Goal: Information Seeking & Learning: Check status

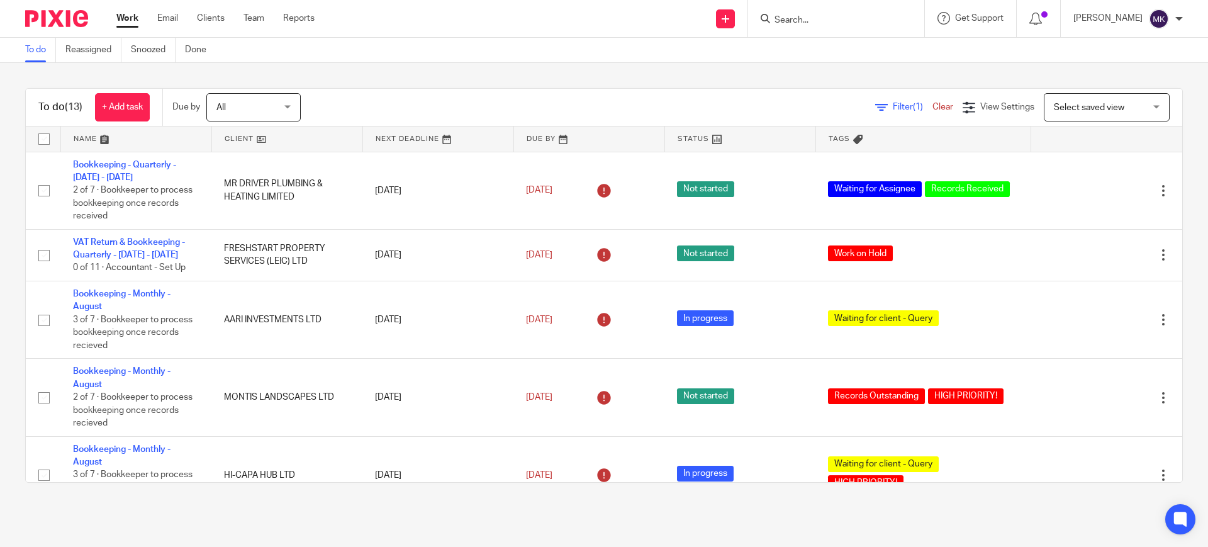
scroll to position [157, 0]
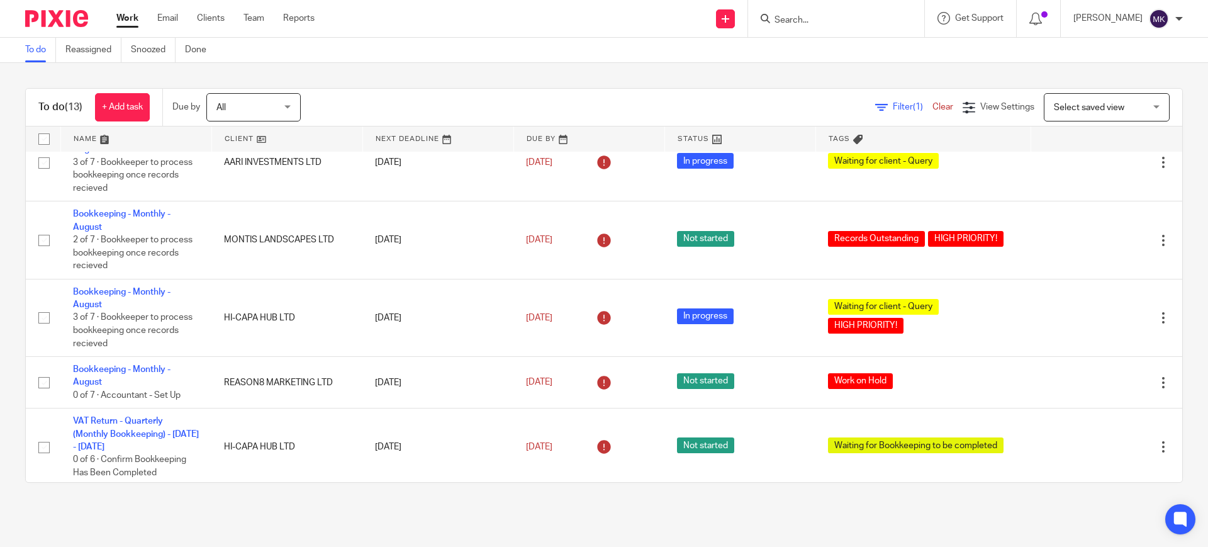
click at [845, 8] on div at bounding box center [836, 18] width 176 height 37
click at [835, 25] on input "Search" at bounding box center [829, 20] width 113 height 11
type input "v"
click at [815, 18] on input "cry" at bounding box center [829, 20] width 113 height 11
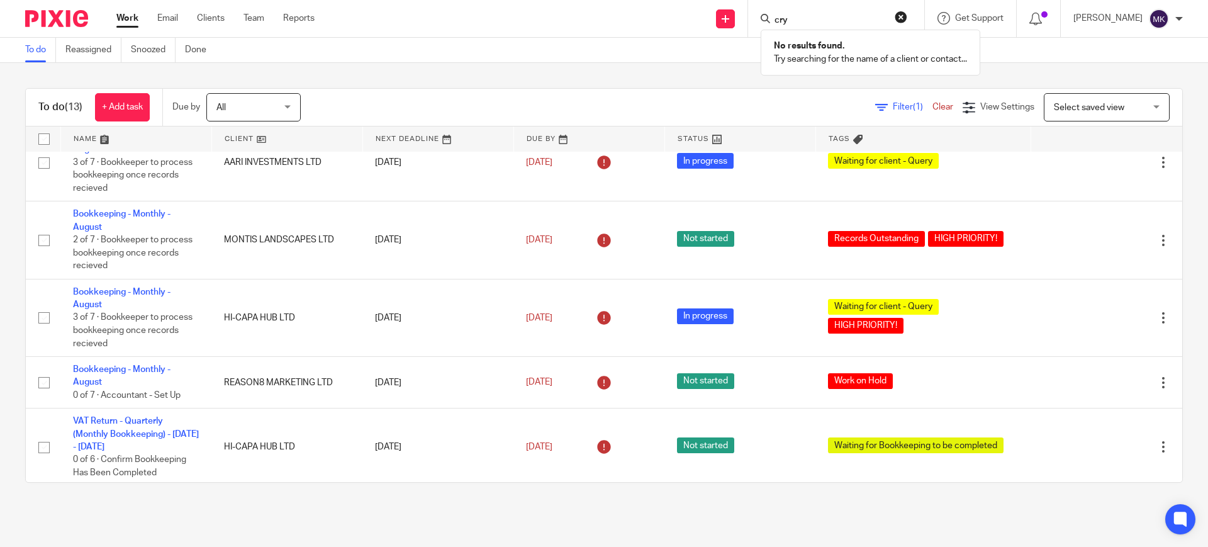
click at [815, 18] on input "cry" at bounding box center [829, 20] width 113 height 11
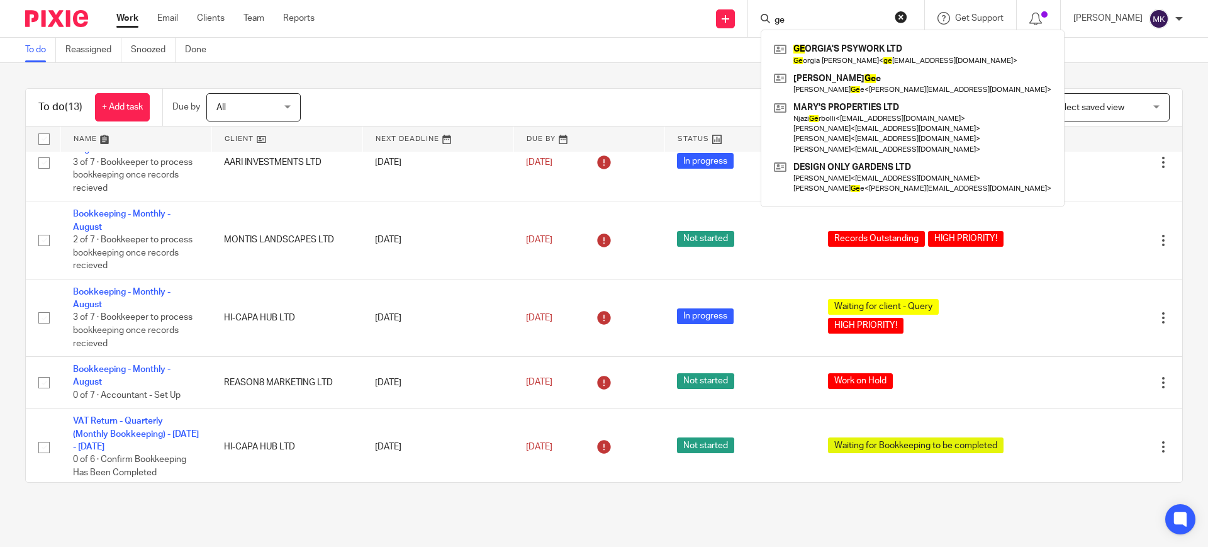
click at [847, 16] on input "ge" at bounding box center [829, 20] width 113 height 11
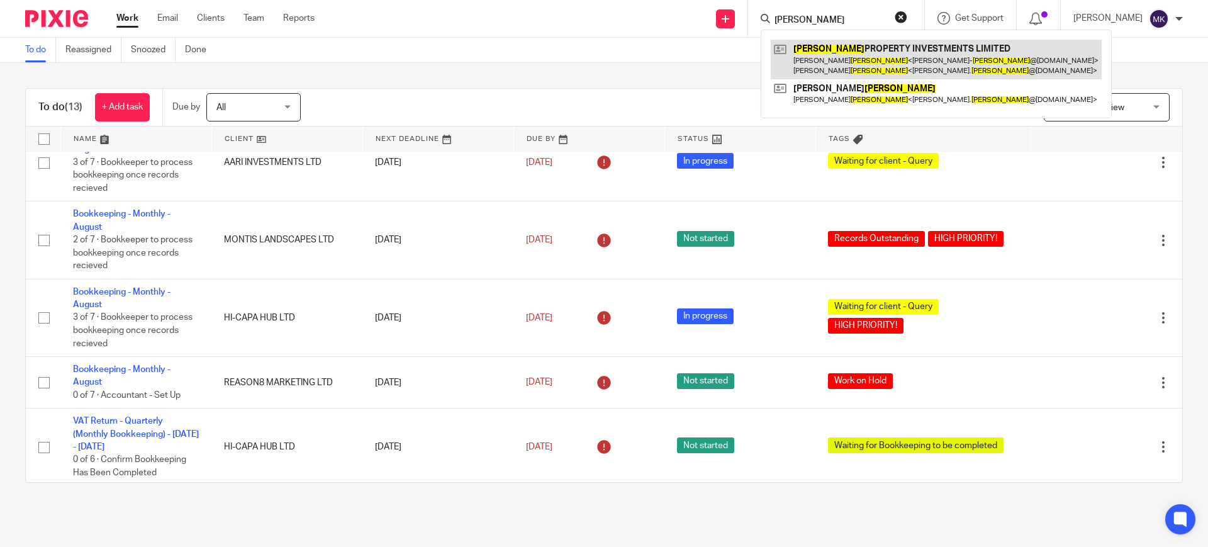
type input "deol"
click at [876, 69] on link at bounding box center [935, 59] width 331 height 39
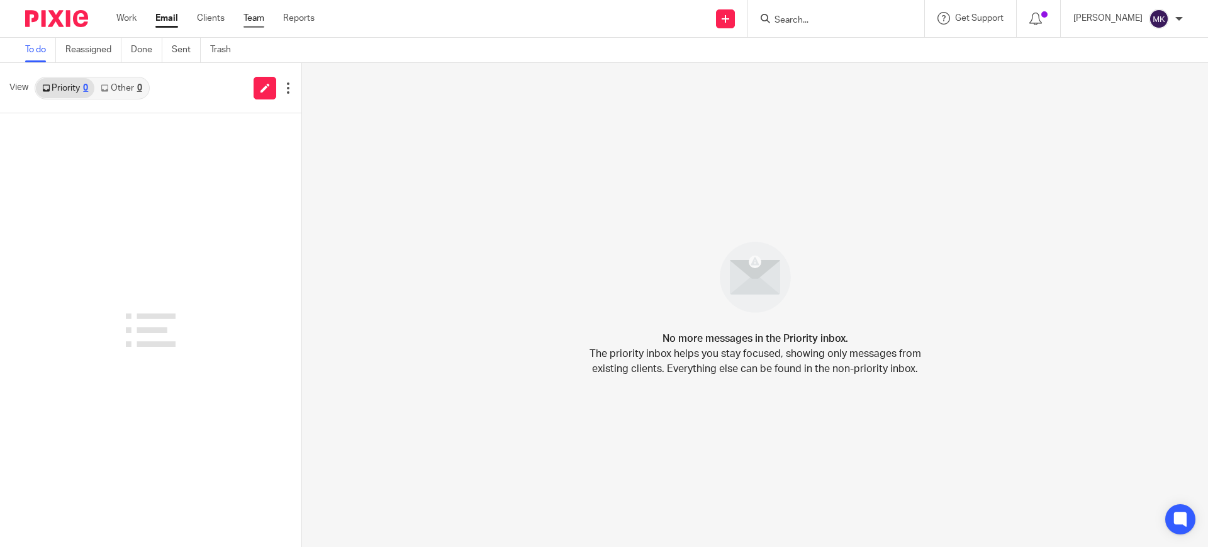
click at [248, 18] on link "Team" at bounding box center [253, 18] width 21 height 13
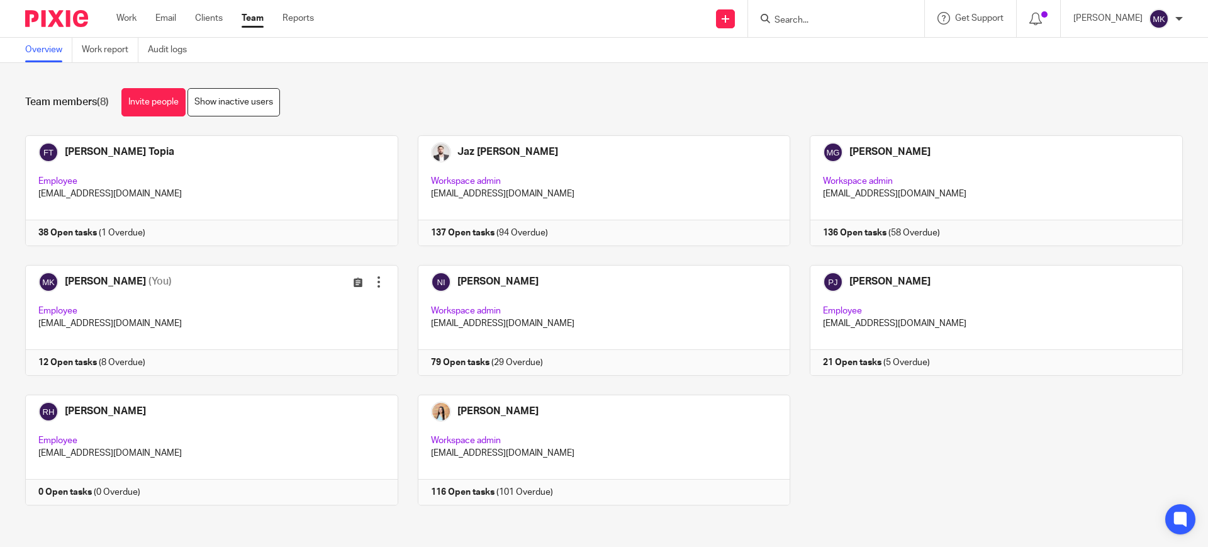
click at [803, 21] on input "Search" at bounding box center [829, 20] width 113 height 11
click at [214, 9] on div "Work Email Clients Team Reports Work Email Clients Team Reports Settings" at bounding box center [218, 18] width 229 height 37
click at [214, 14] on link "Clients" at bounding box center [209, 18] width 28 height 13
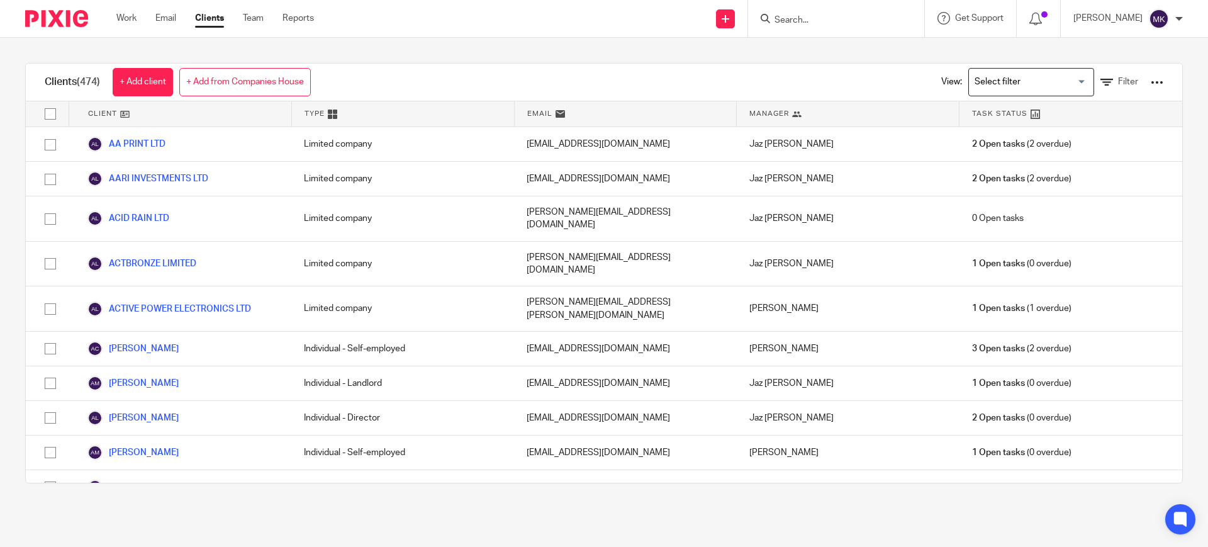
click at [855, 19] on input "Search" at bounding box center [829, 20] width 113 height 11
type input "cry"
click at [603, 48] on div "Clients (474) + Add client + Add from Companies House View: Loading... Filter C…" at bounding box center [604, 273] width 1208 height 470
click at [1038, 79] on input "Search for option" at bounding box center [1028, 82] width 116 height 22
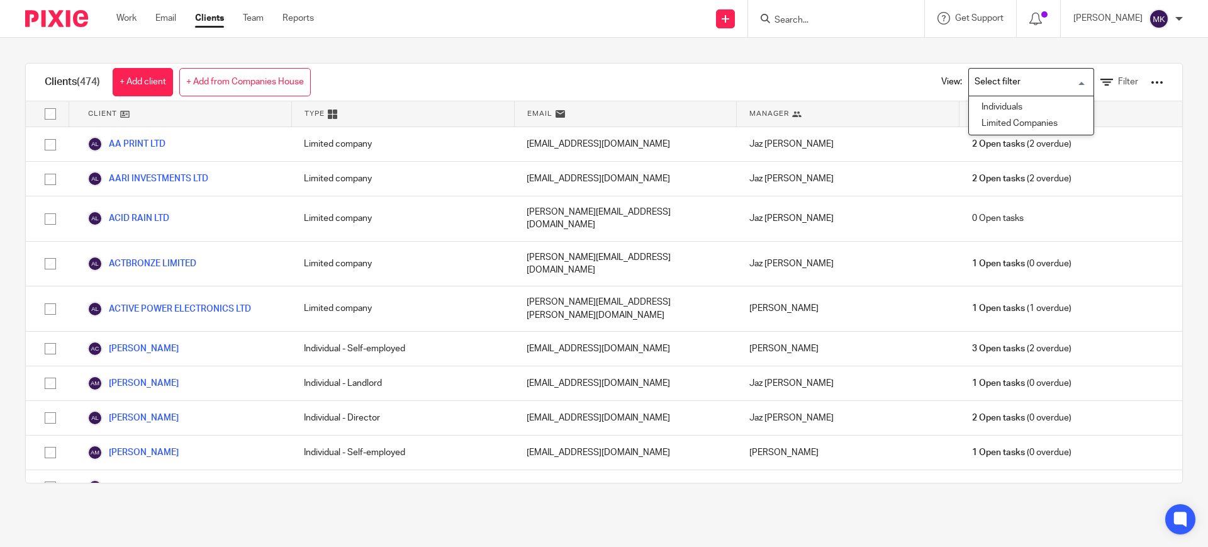
click at [1150, 78] on div at bounding box center [1156, 82] width 13 height 13
click at [1148, 60] on div "Clients (474) + Add client + Add from Companies House View: Loading... Filter C…" at bounding box center [604, 273] width 1208 height 470
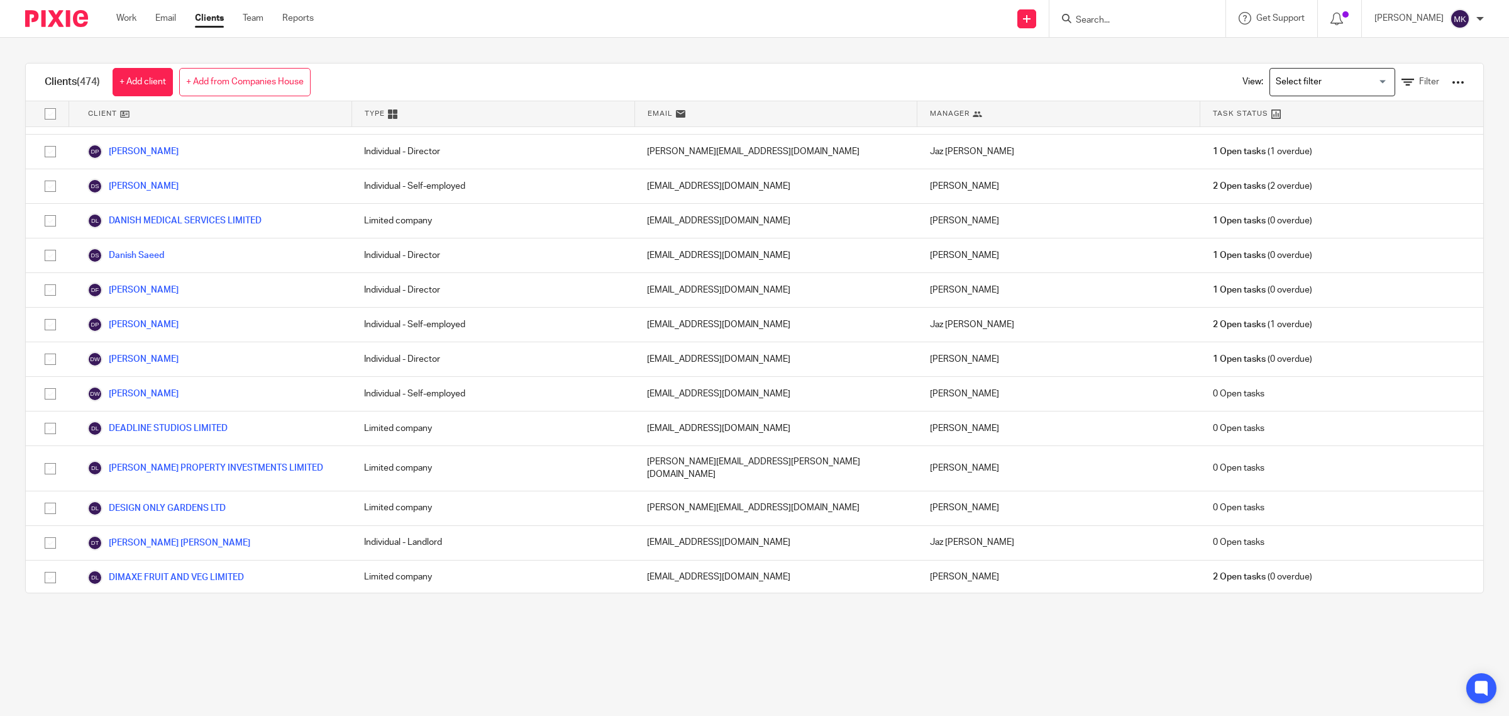
scroll to position [3380, 0]
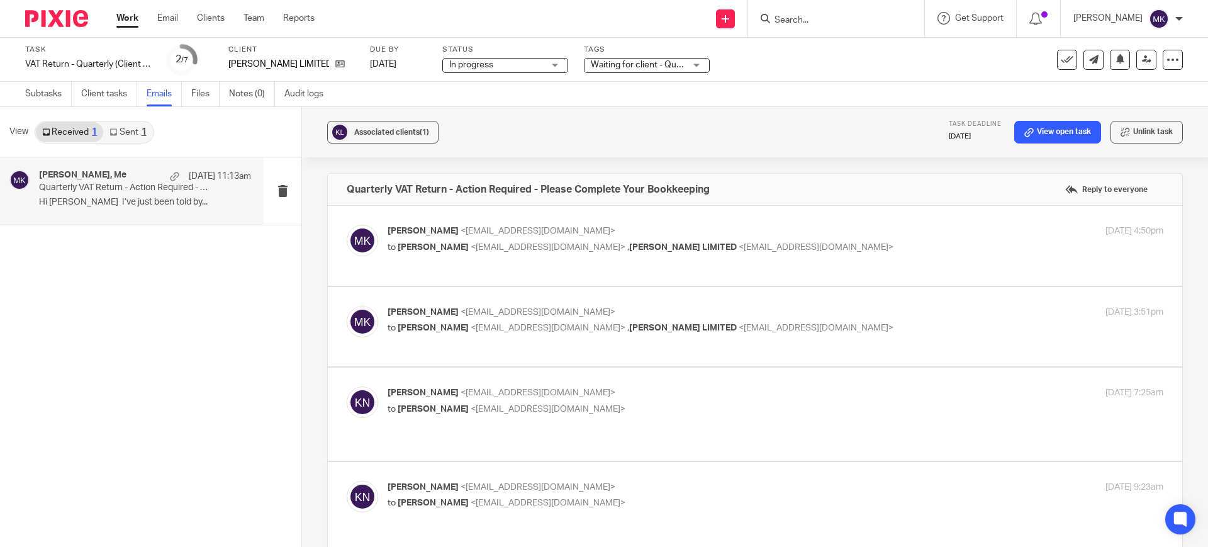
scroll to position [875, 0]
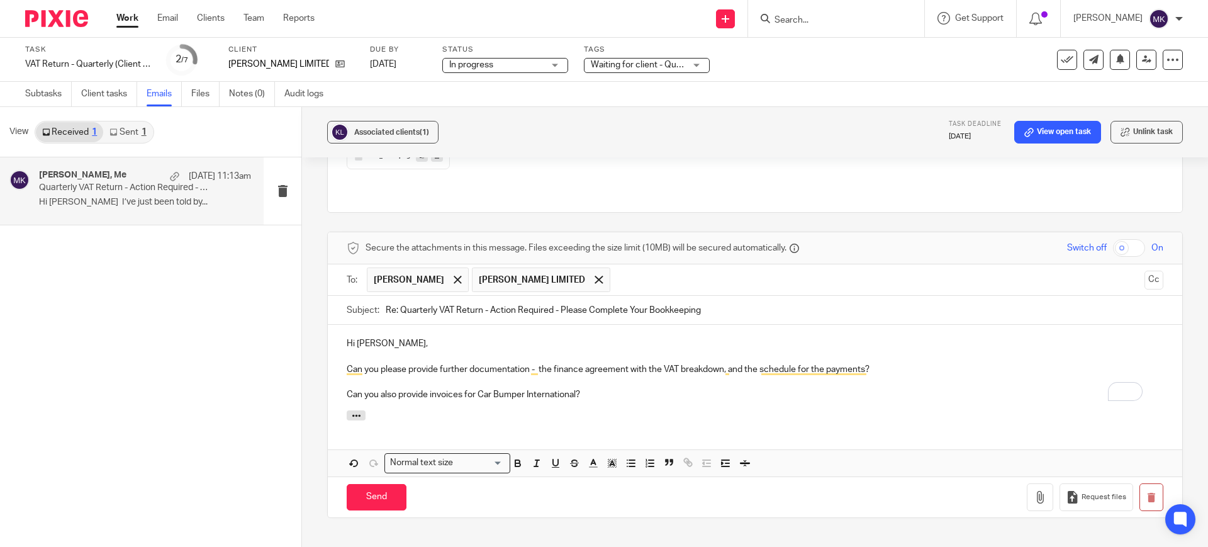
click at [122, 125] on link "Sent 1" at bounding box center [127, 132] width 49 height 20
click at [68, 136] on link "Received 1" at bounding box center [69, 132] width 67 height 20
click at [84, 184] on p "Quarterly VAT Return - Action Required - Please Complete Your Bookkeeping" at bounding box center [124, 187] width 170 height 11
click at [736, 150] on div "Associated clients (1) Task deadline 30 Sep 2025 View open task Unlink task" at bounding box center [755, 132] width 906 height 50
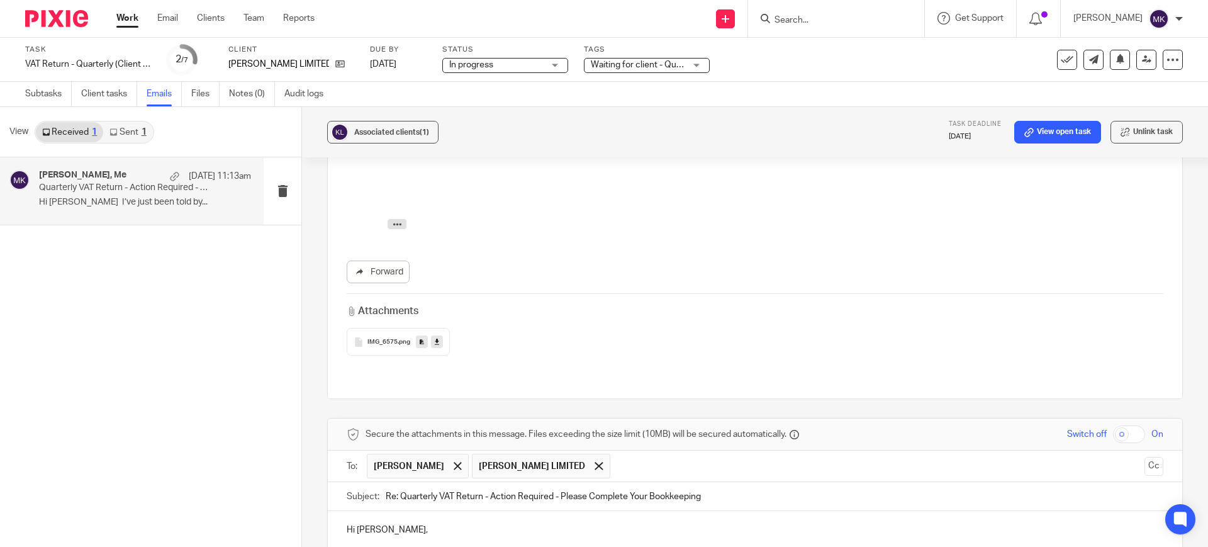
scroll to position [882, 0]
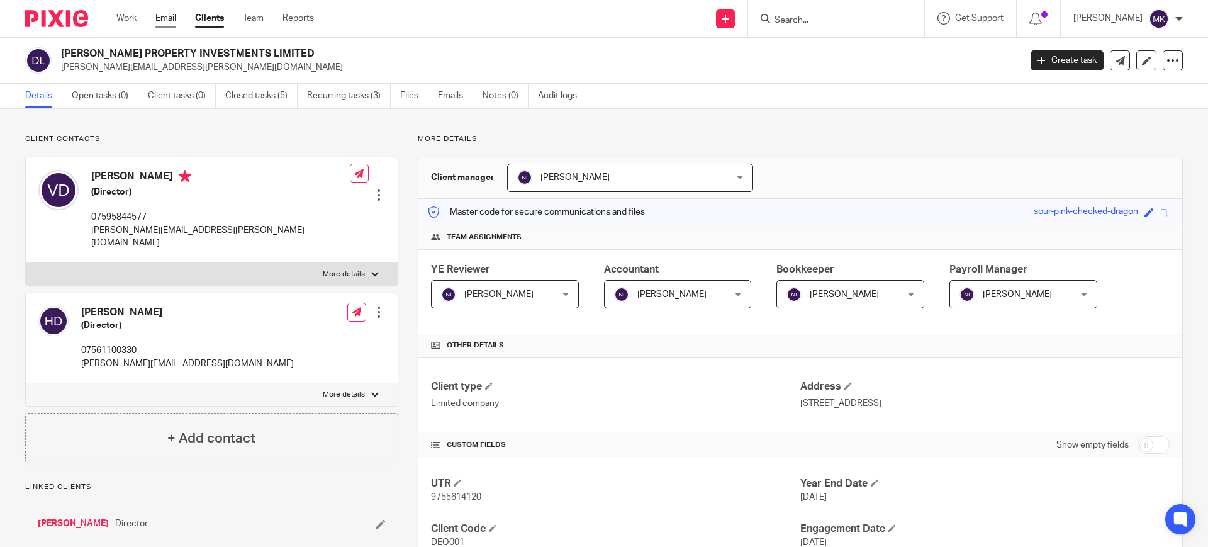
click at [174, 13] on link "Email" at bounding box center [165, 18] width 21 height 13
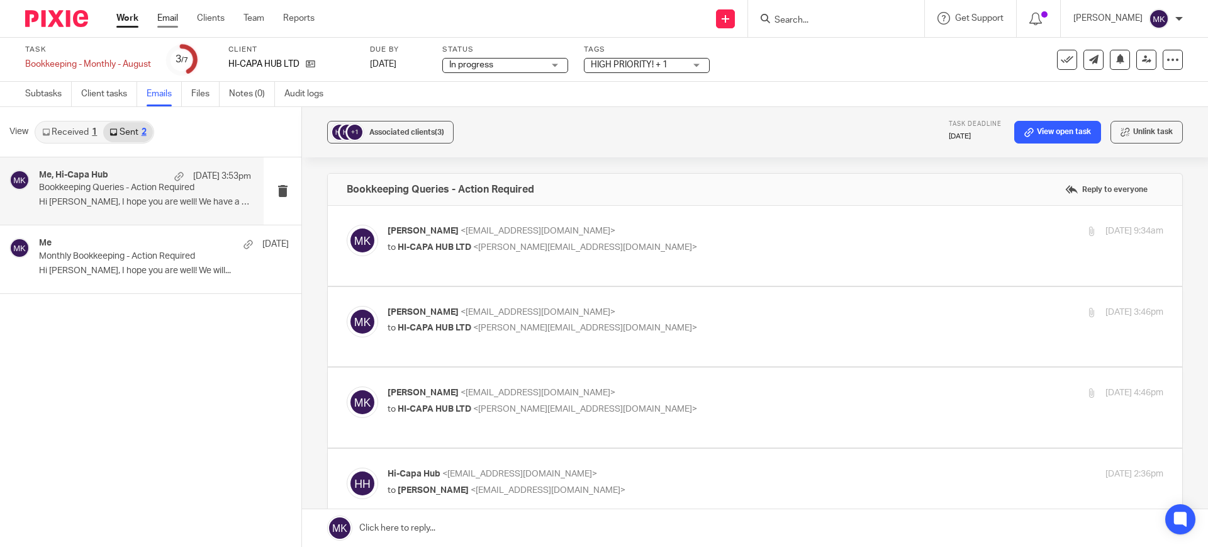
scroll to position [550, 0]
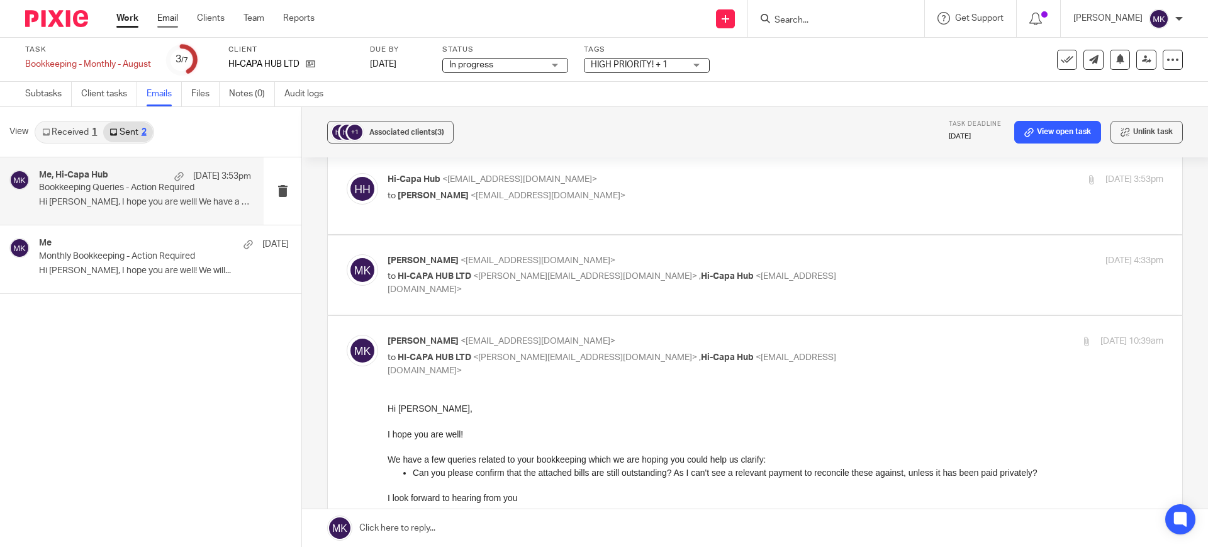
drag, startPoint x: 0, startPoint y: 0, endPoint x: 171, endPoint y: 19, distance: 172.1
click at [171, 19] on link "Email" at bounding box center [167, 18] width 21 height 13
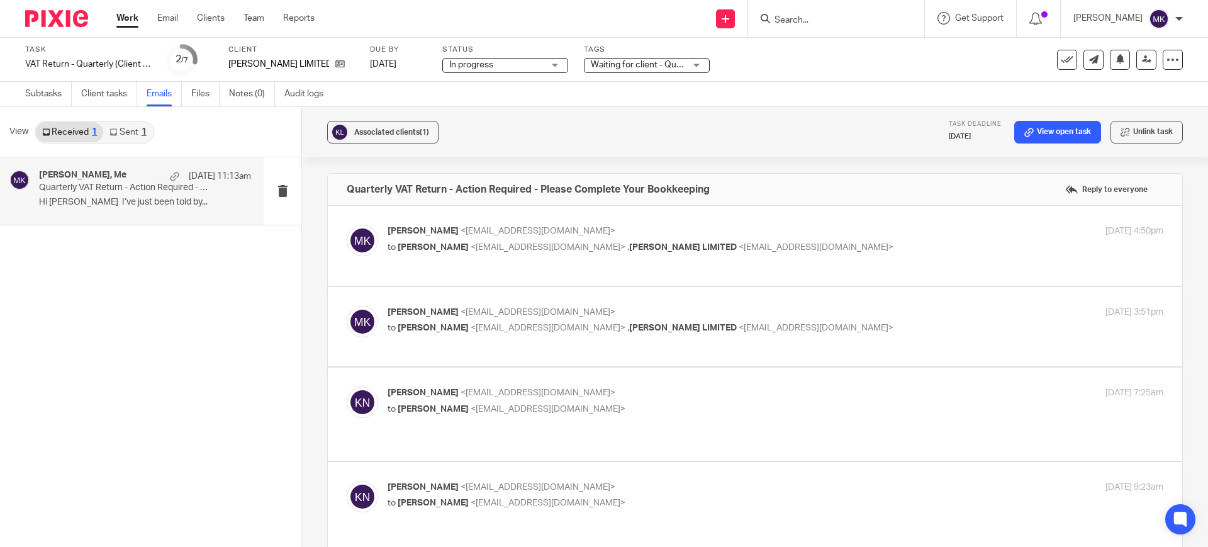
scroll to position [882, 0]
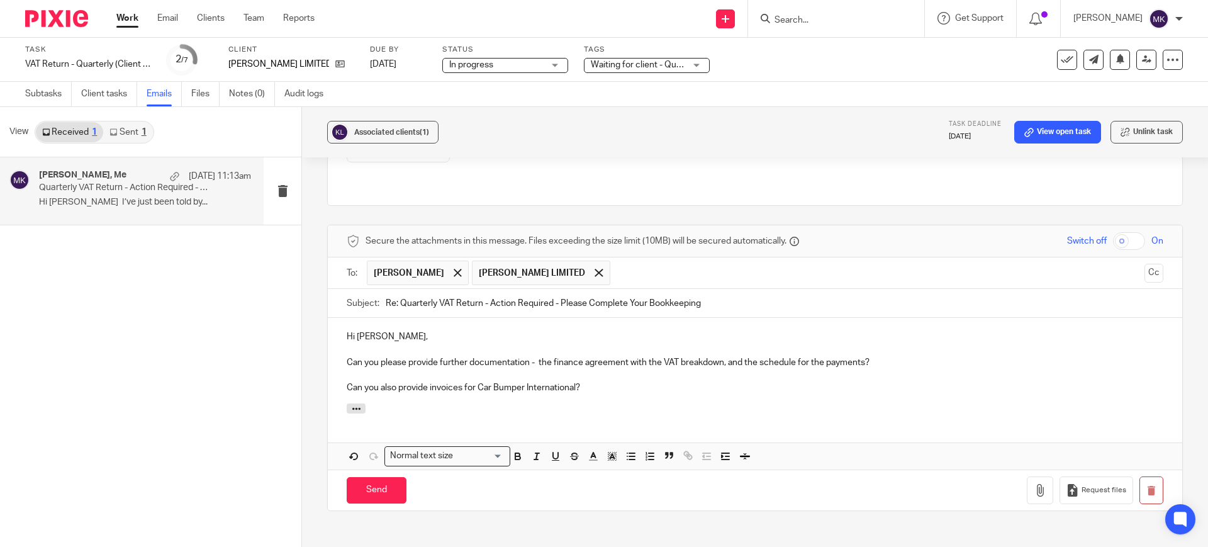
click at [629, 347] on div "Hi Kiran, Can you please provide further documentation - the finance agreement …" at bounding box center [755, 361] width 854 height 86
click at [356, 477] on input "Send" at bounding box center [377, 490] width 60 height 27
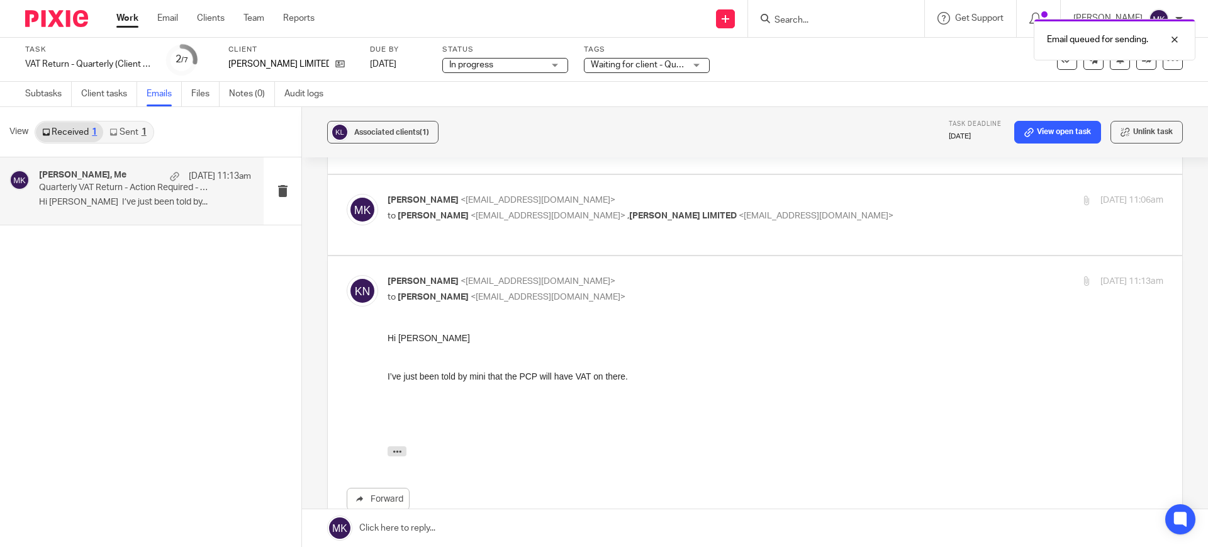
scroll to position [340, 0]
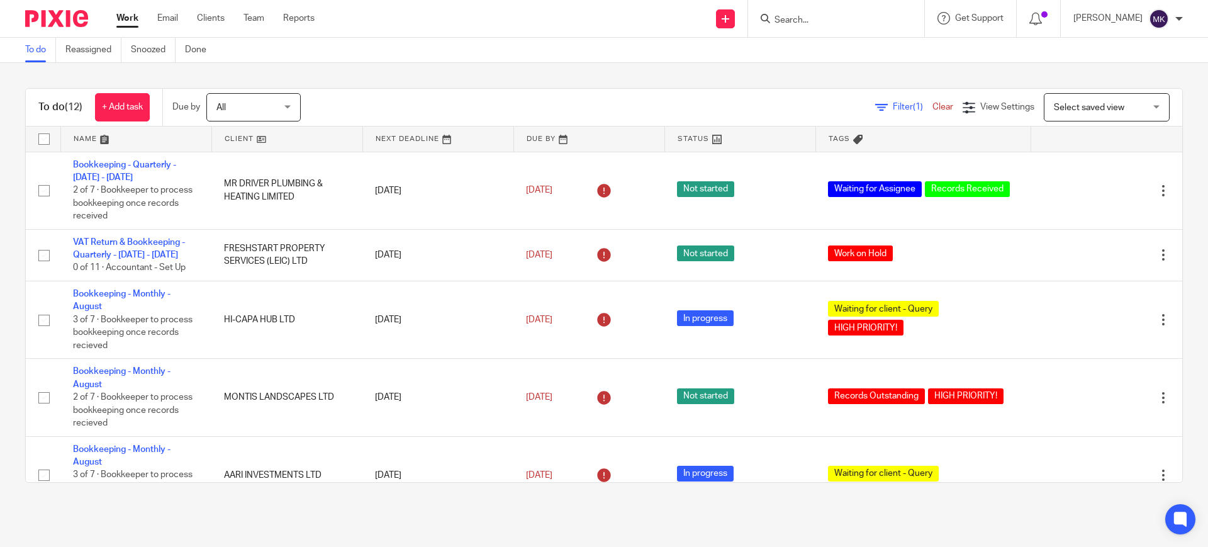
click at [842, 19] on input "Search" at bounding box center [829, 20] width 113 height 11
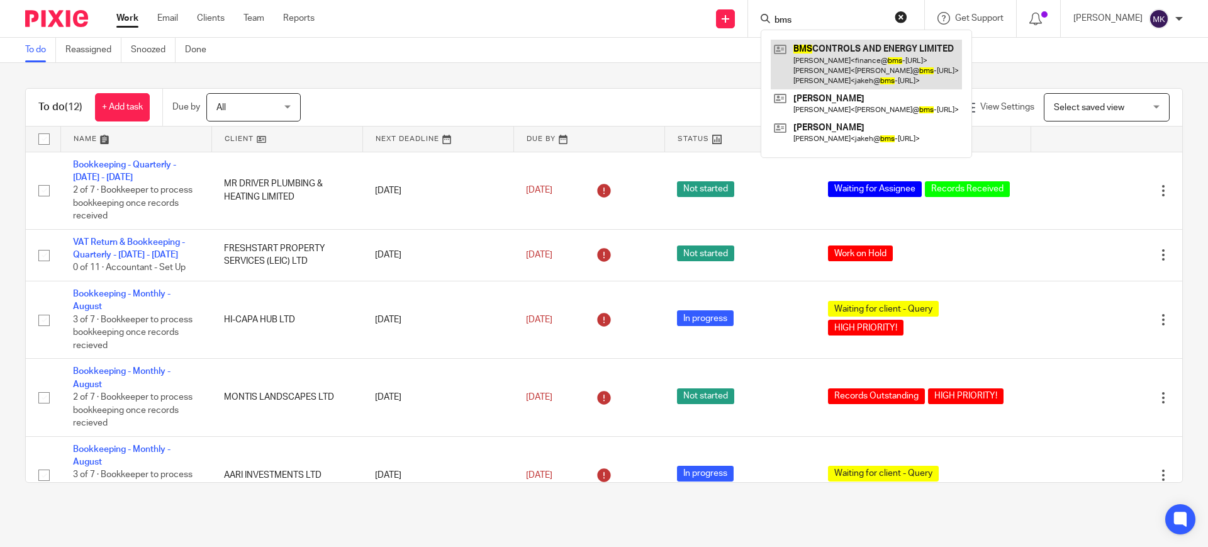
type input "bms"
click at [857, 67] on link at bounding box center [865, 65] width 191 height 50
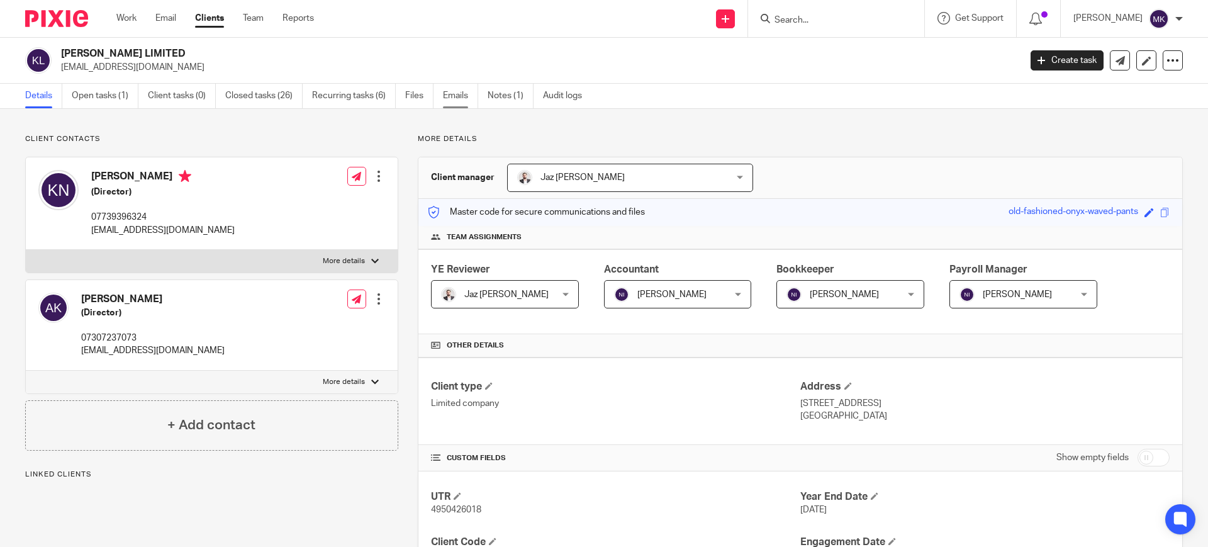
click at [446, 96] on link "Emails" at bounding box center [460, 96] width 35 height 25
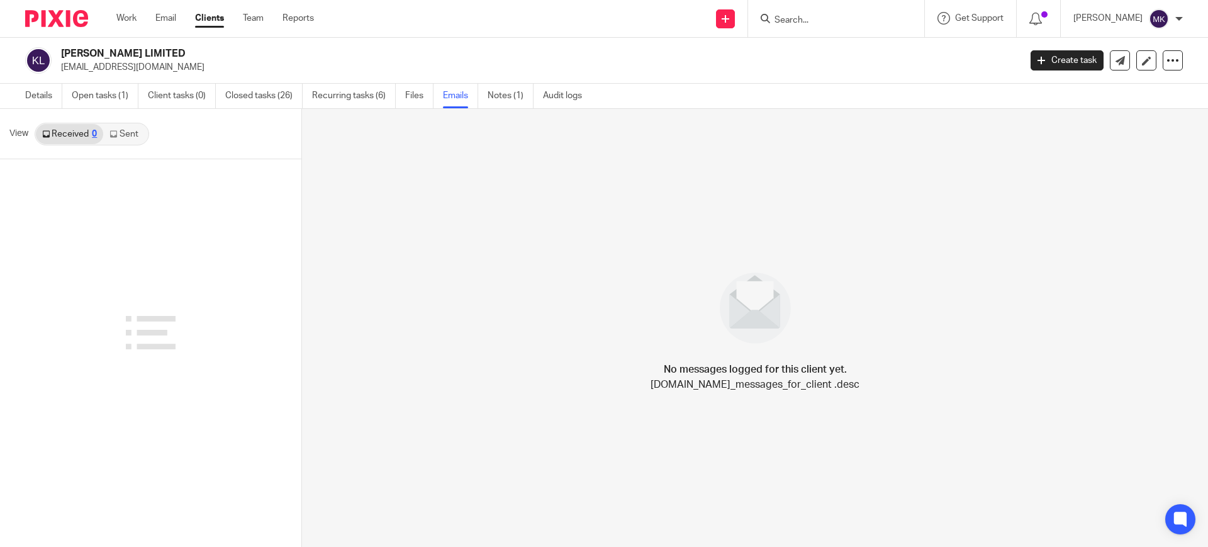
click at [140, 130] on link "Sent" at bounding box center [125, 134] width 44 height 20
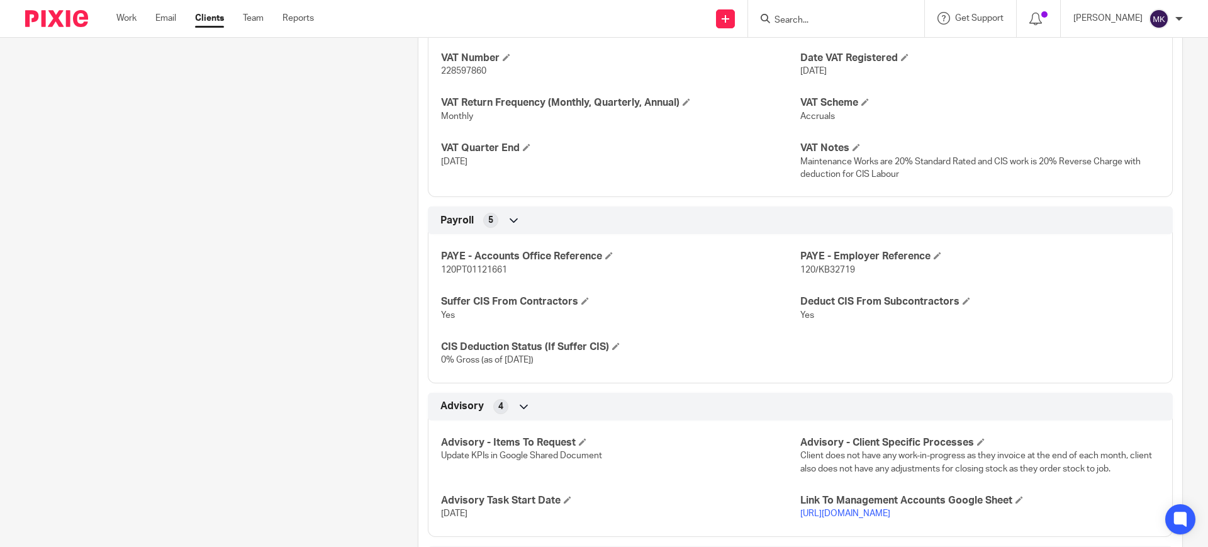
scroll to position [1362, 0]
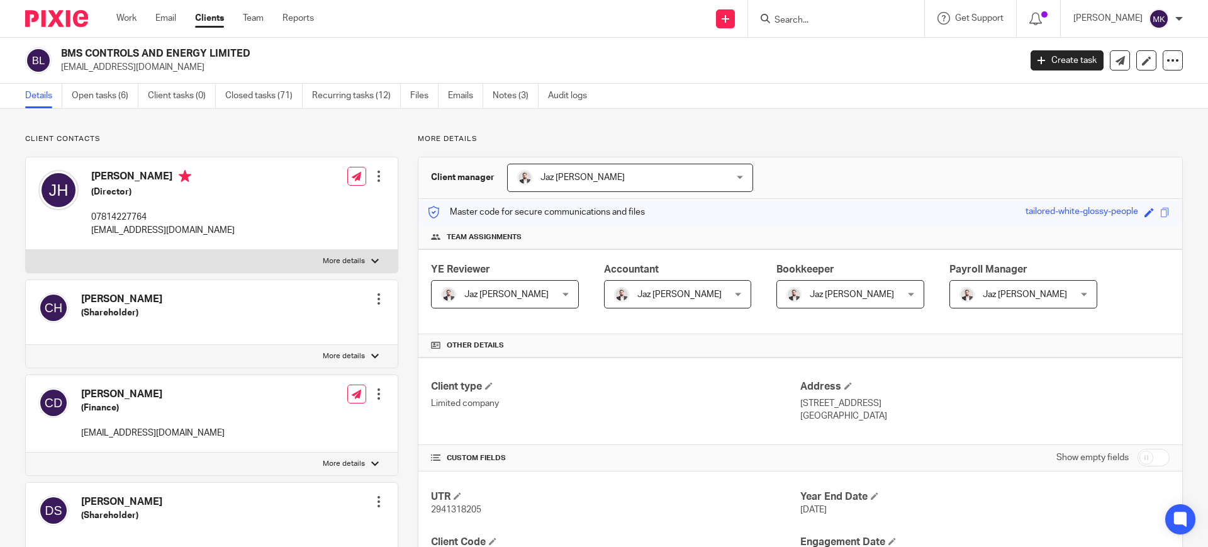
drag, startPoint x: 0, startPoint y: 0, endPoint x: 59, endPoint y: 51, distance: 78.0
click at [59, 51] on div "BMS CONTROLS AND ENERGY LIMITED [EMAIL_ADDRESS][DOMAIN_NAME]" at bounding box center [518, 60] width 986 height 26
copy h2 "BMS CONTROLS AND ENERGY LIMITED"
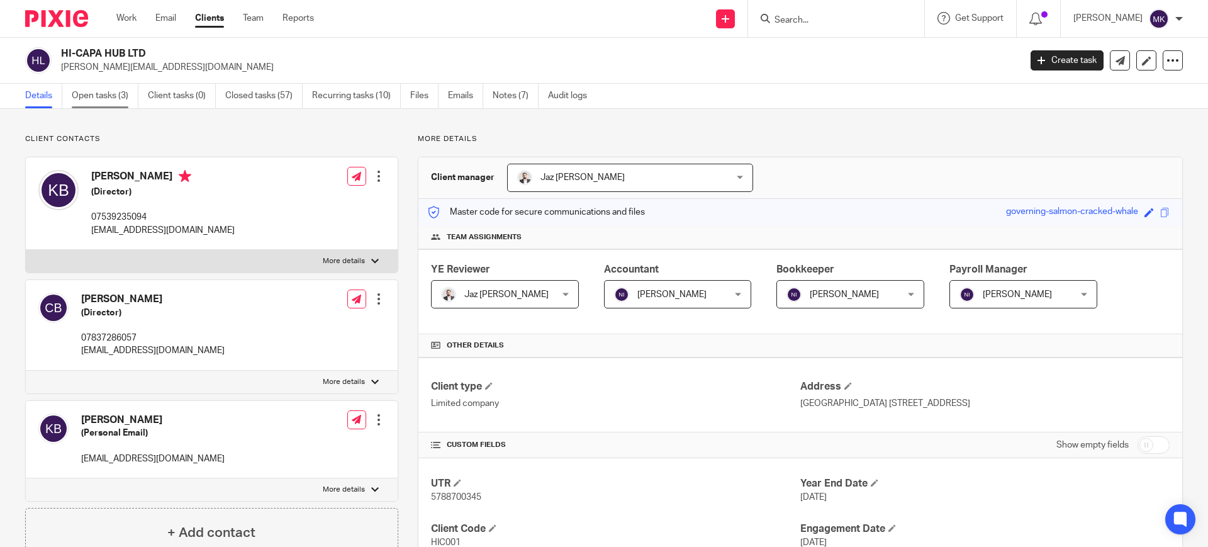
click at [127, 91] on link "Open tasks (3)" at bounding box center [105, 96] width 67 height 25
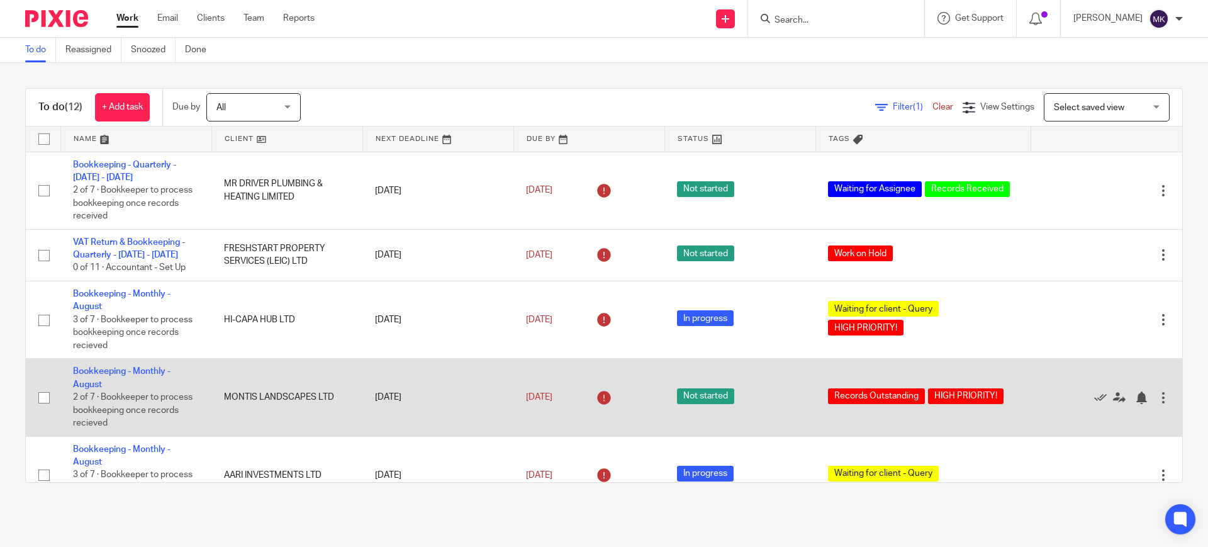
drag, startPoint x: 115, startPoint y: 374, endPoint x: 126, endPoint y: 362, distance: 16.0
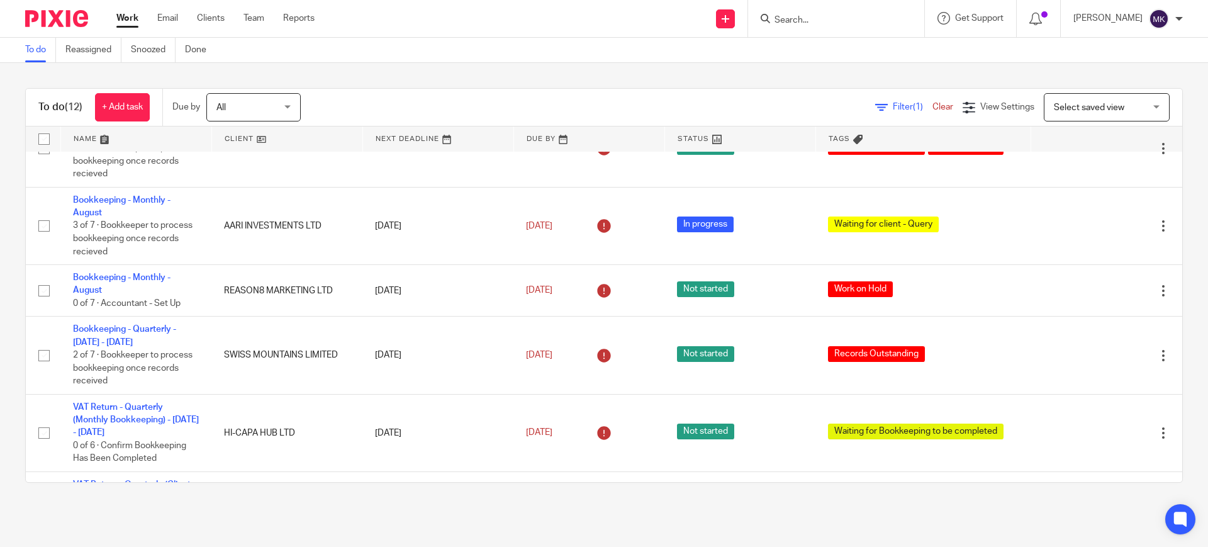
scroll to position [247, 0]
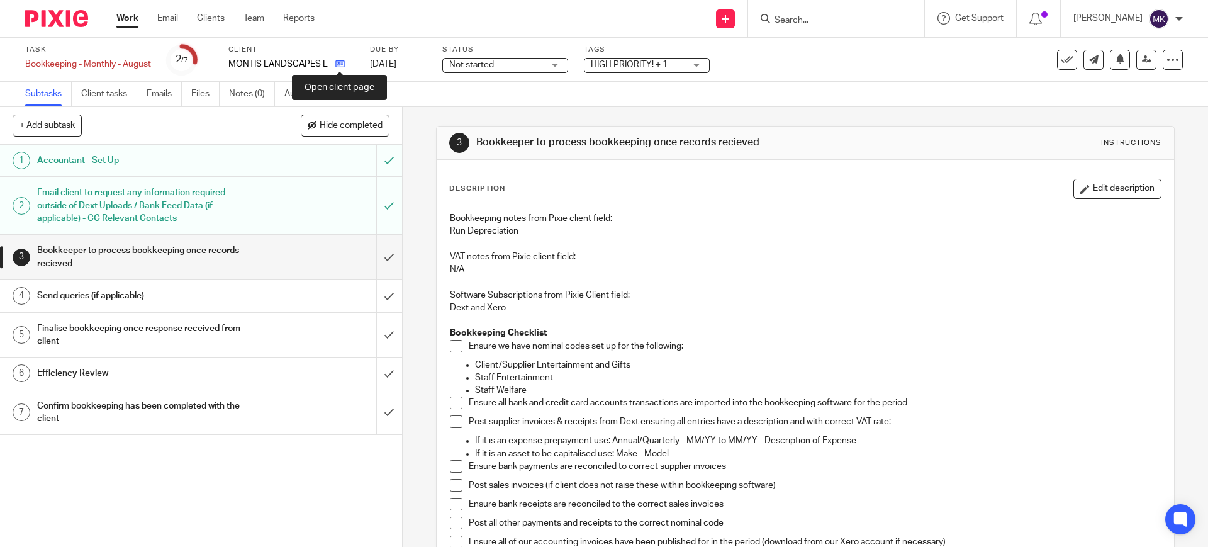
click at [342, 64] on icon at bounding box center [339, 63] width 9 height 9
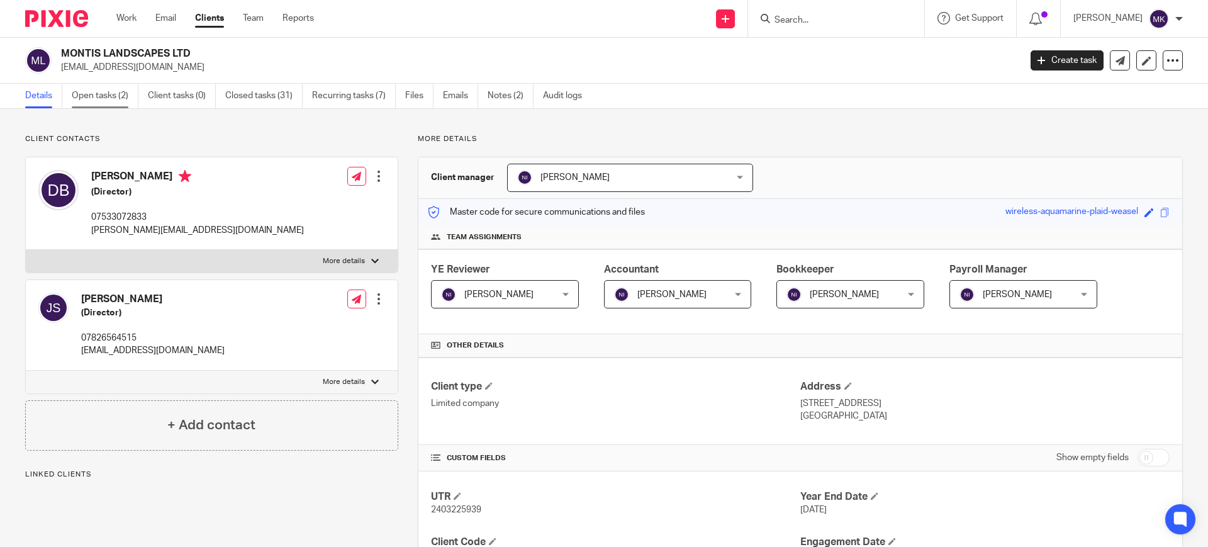
click at [124, 98] on link "Open tasks (2)" at bounding box center [105, 96] width 67 height 25
click at [120, 99] on link "Open tasks (2)" at bounding box center [105, 96] width 67 height 25
